Goal: Transaction & Acquisition: Purchase product/service

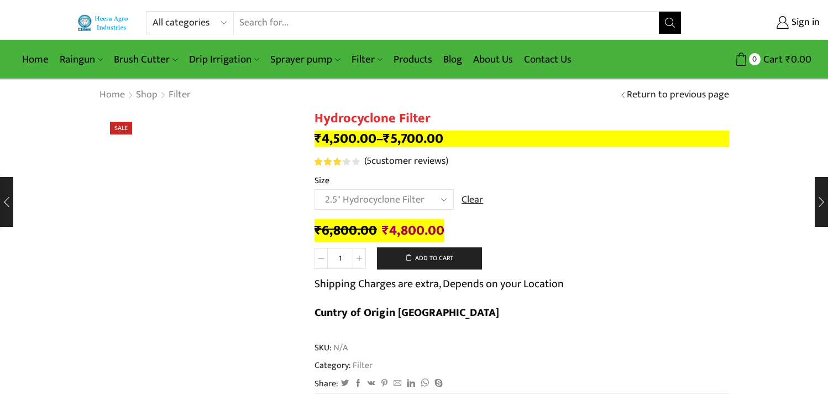
select select "2.5" Hydrocyclone Filter"
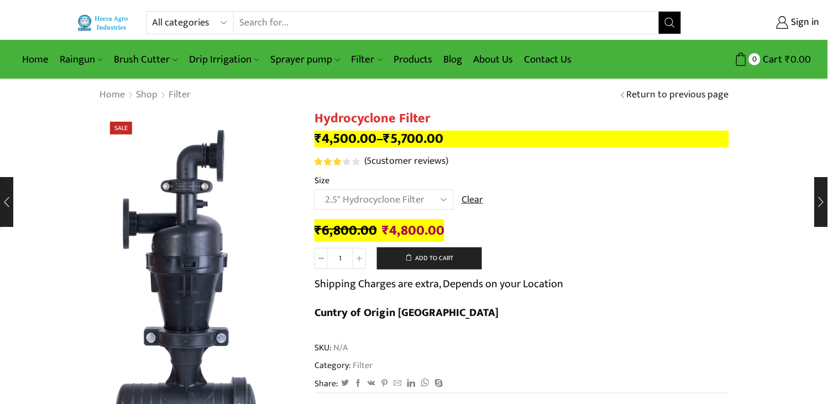
click at [218, 28] on select "All categories Accessories Air Release Valve Brush Cutter Domestic Use Drip Irr…" at bounding box center [193, 23] width 81 height 22
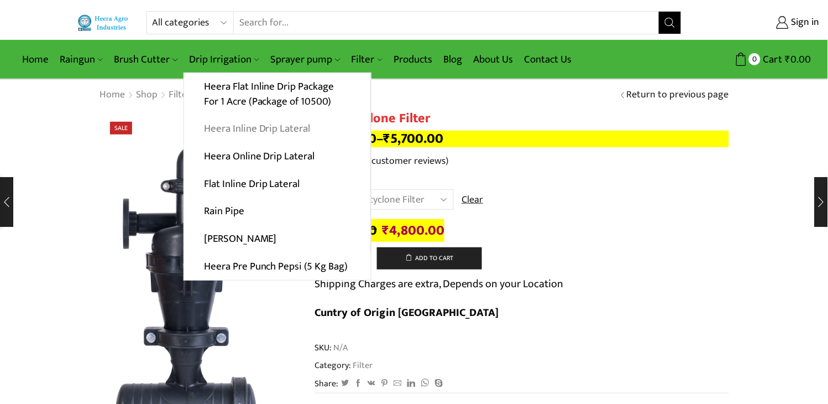
click at [265, 131] on link "Heera Inline Drip Lateral" at bounding box center [277, 129] width 186 height 28
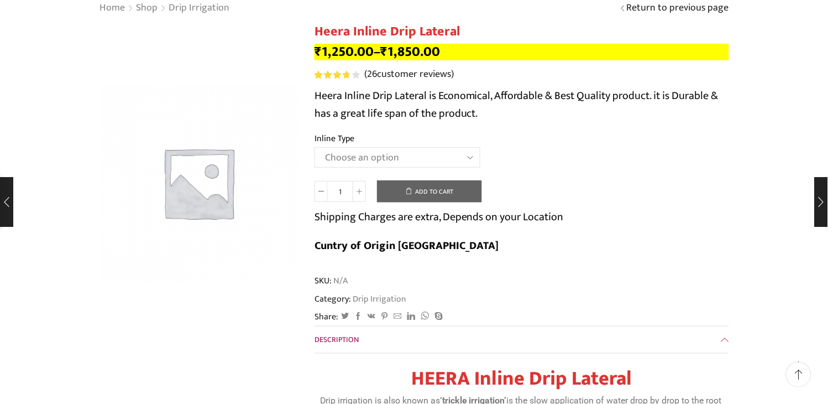
scroll to position [61, 0]
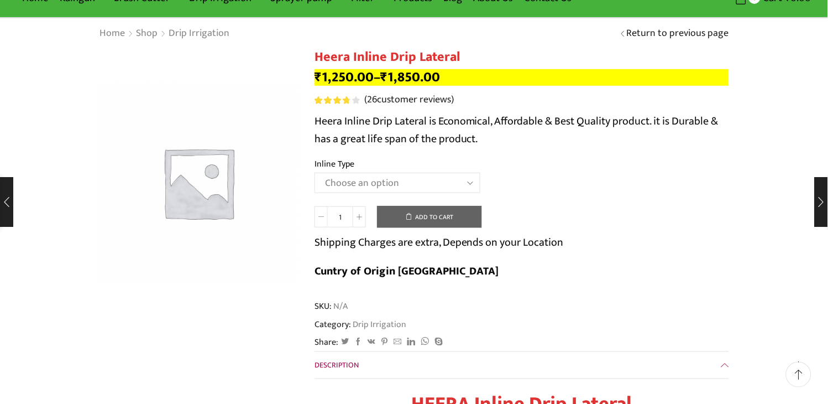
click at [327, 212] on span at bounding box center [321, 216] width 13 height 21
click at [461, 177] on select "Choose an option Heera Inline 12 MM (30CM) Heera Inline 12 MM (38CM) Heera Inli…" at bounding box center [398, 183] width 166 height 20
click at [315, 173] on select "Choose an option Heera Inline 12 MM (30CM) Heera Inline 12 MM (38CM) Heera Inli…" at bounding box center [398, 183] width 166 height 20
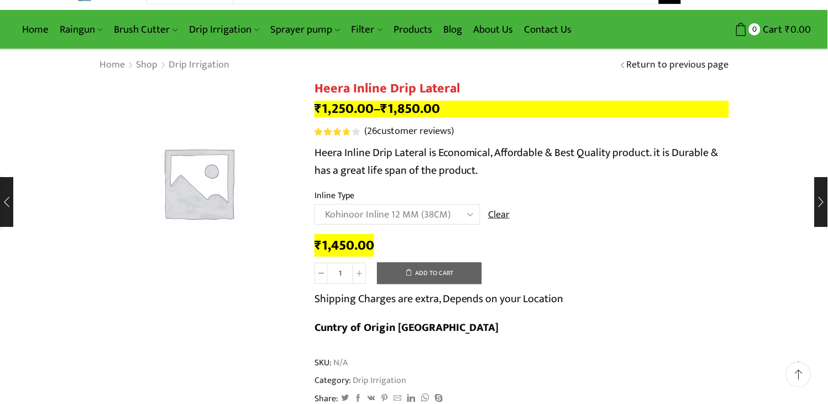
scroll to position [0, 0]
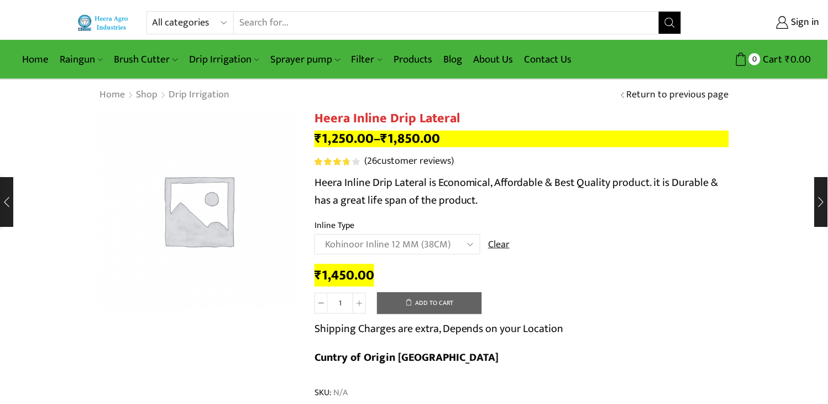
click at [452, 240] on select "Choose an option Heera Inline 12 MM (30CM) Heera Inline 12 MM (38CM) Heera Inli…" at bounding box center [398, 244] width 166 height 20
click at [315, 234] on select "Choose an option Heera Inline 12 MM (30CM) Heera Inline 12 MM (38CM) Heera Inli…" at bounding box center [398, 244] width 166 height 20
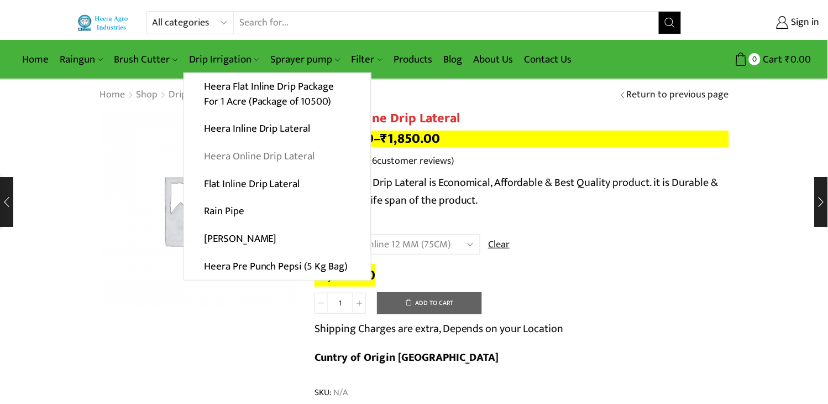
click at [253, 143] on link "Heera Online Drip Lateral" at bounding box center [277, 157] width 186 height 28
click at [255, 134] on link "Heera Inline Drip Lateral" at bounding box center [277, 129] width 186 height 28
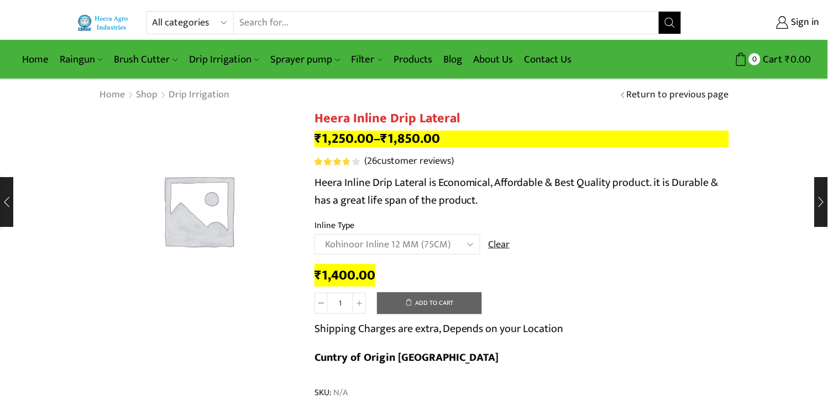
click at [472, 246] on select "Choose an option Heera Inline 12 MM (30CM) Heera Inline 12 MM (38CM) Heera Inli…" at bounding box center [398, 244] width 166 height 20
click at [315, 234] on select "Choose an option Heera Inline 12 MM (30CM) Heera Inline 12 MM (38CM) Heera Inli…" at bounding box center [398, 244] width 166 height 20
select select "Heera Inline 16 MM (45CM)"
click at [246, 222] on img at bounding box center [198, 210] width 199 height 199
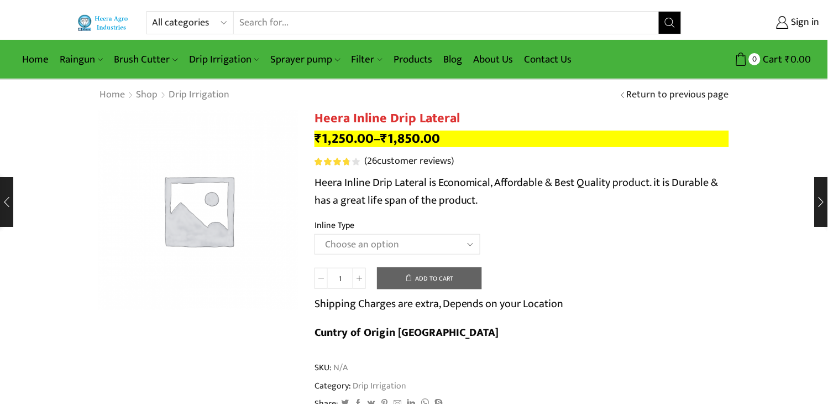
click at [176, 218] on img at bounding box center [198, 210] width 199 height 199
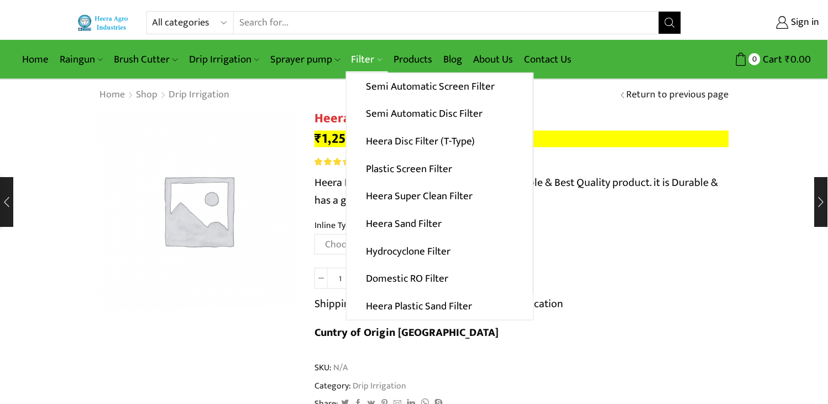
click at [374, 62] on link "Filter" at bounding box center [367, 59] width 42 height 26
